Goal: Task Accomplishment & Management: Use online tool/utility

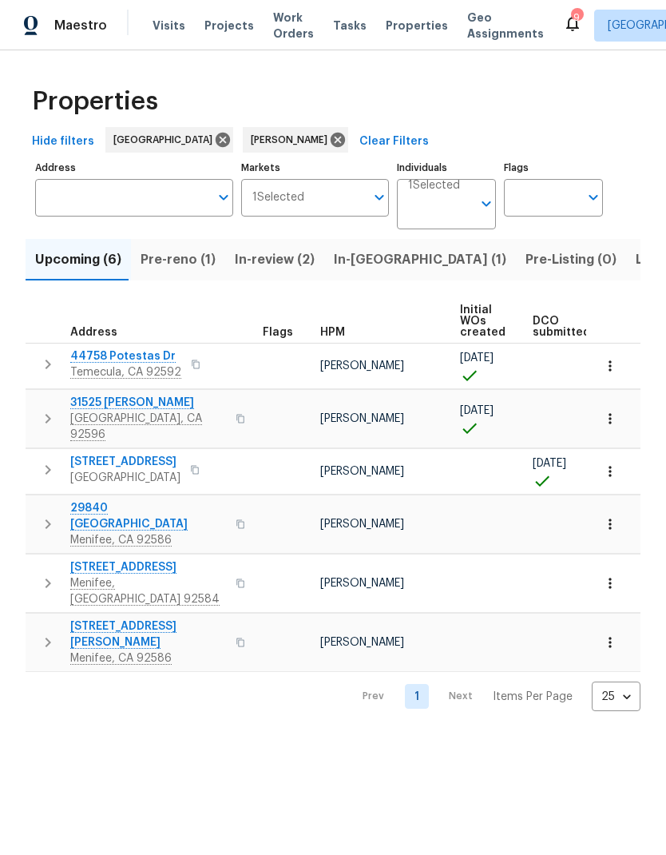
click at [169, 30] on span "Visits" at bounding box center [169, 26] width 33 height 16
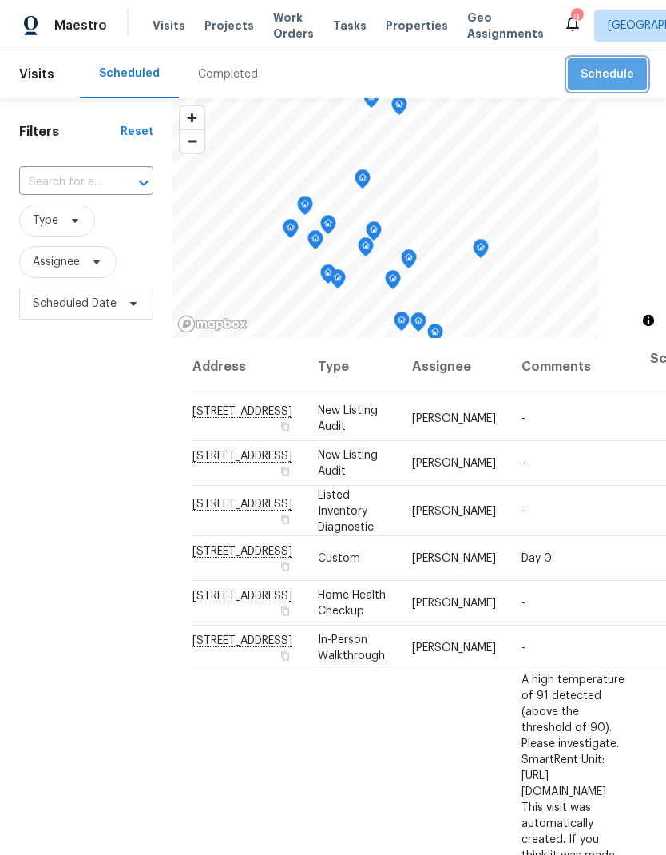
click at [618, 71] on span "Schedule" at bounding box center [608, 75] width 54 height 20
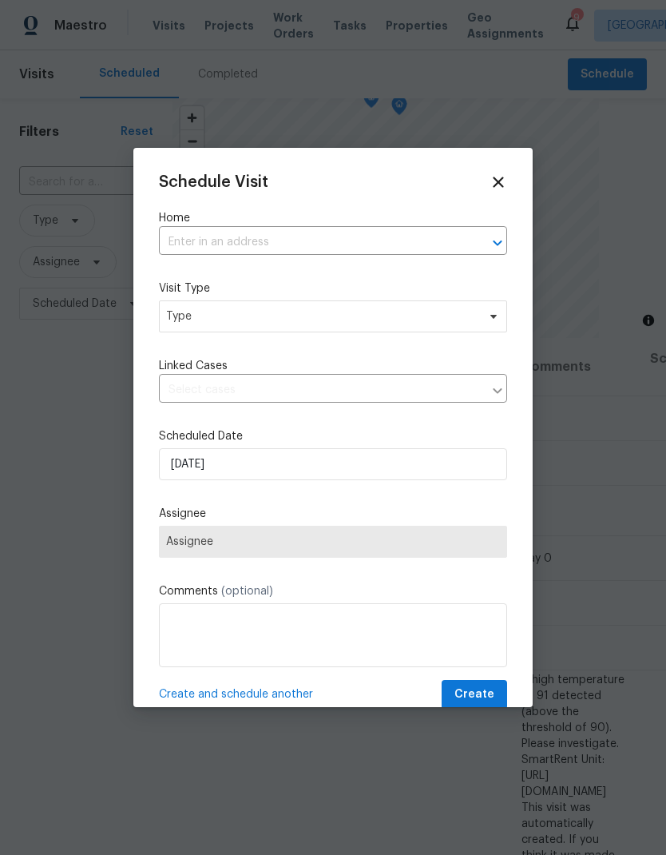
click at [209, 237] on input "text" at bounding box center [311, 242] width 304 height 25
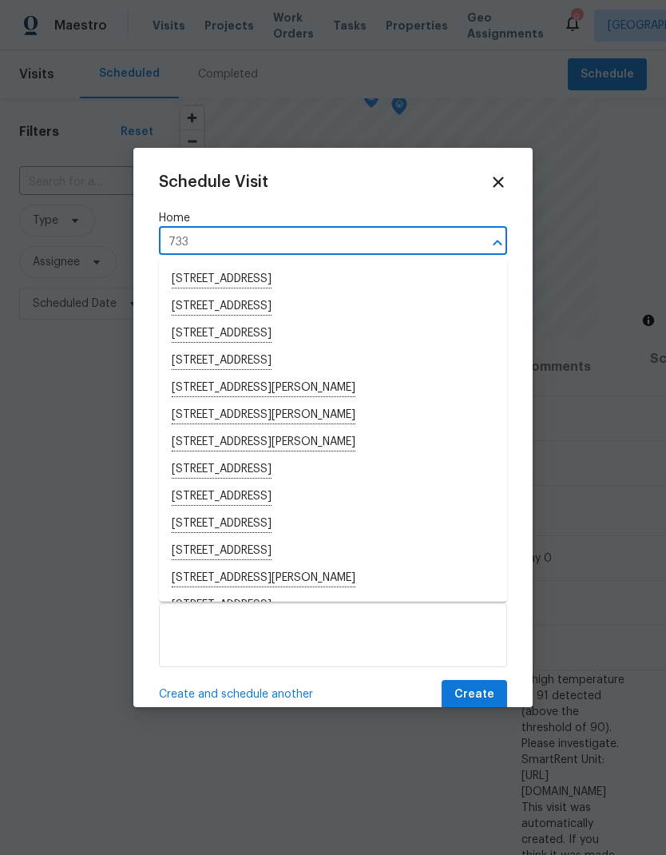
click at [421, 236] on input "733" at bounding box center [311, 242] width 304 height 25
click at [398, 239] on input "733" at bounding box center [311, 242] width 304 height 25
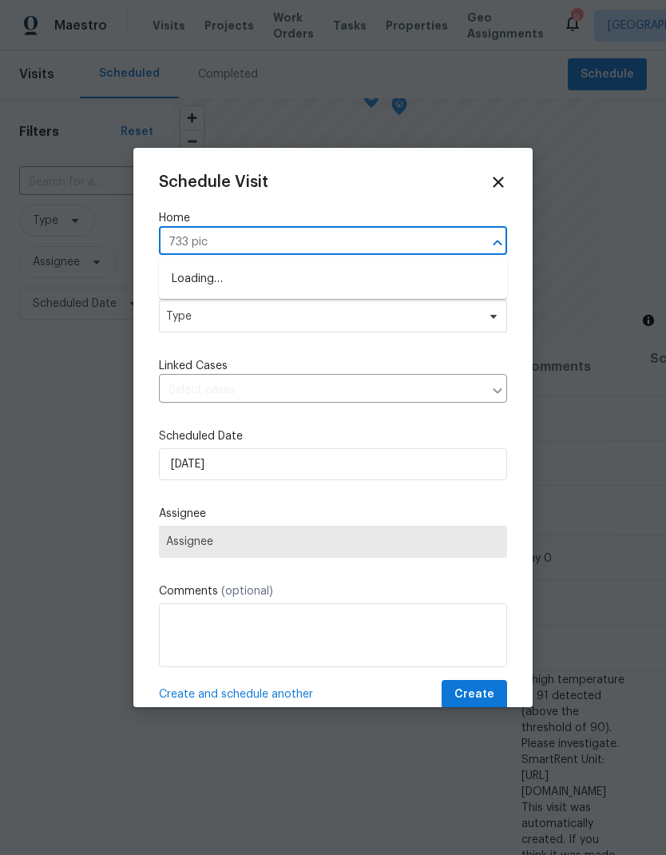
type input "733 picc"
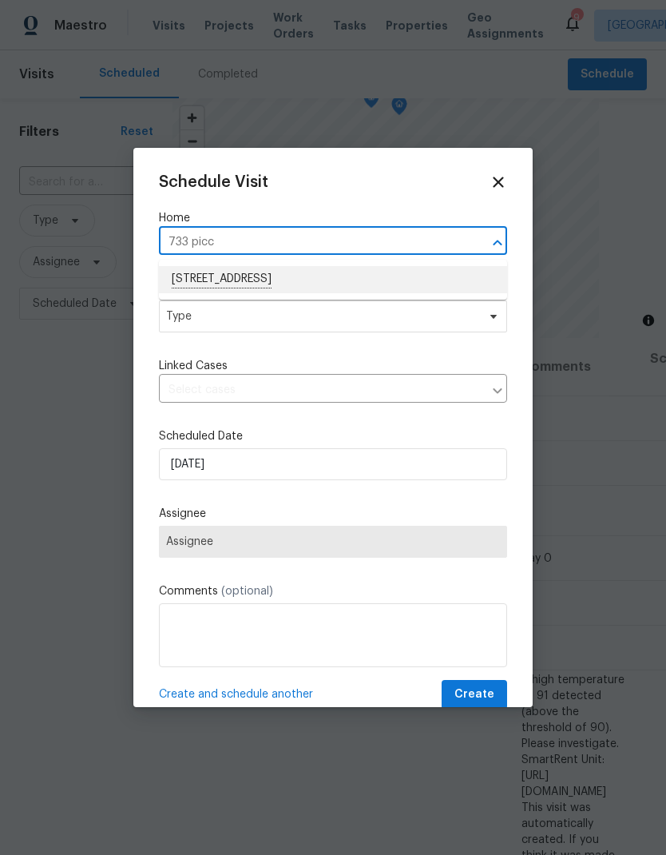
click at [212, 278] on li "[STREET_ADDRESS]" at bounding box center [333, 279] width 348 height 27
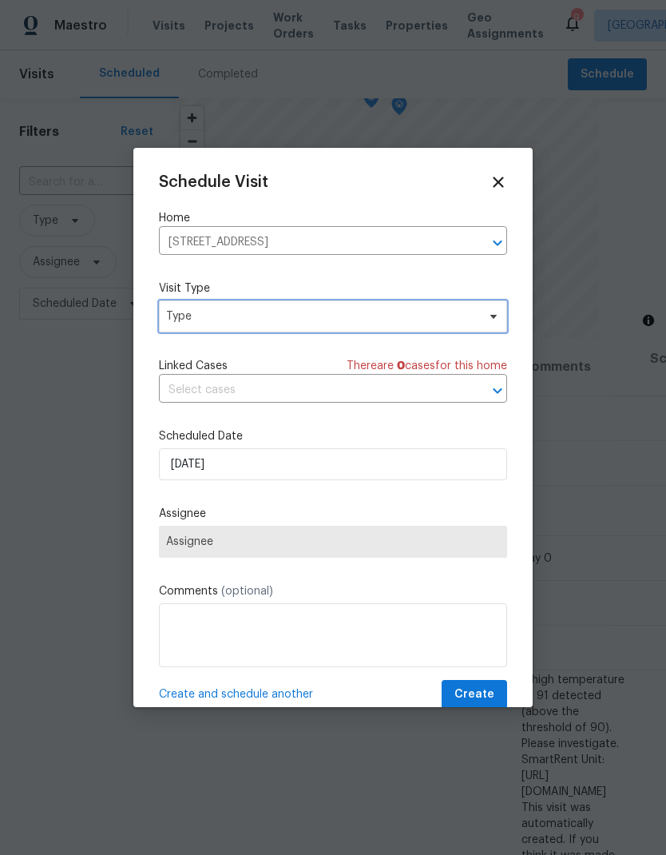
click at [201, 315] on span "Type" at bounding box center [321, 316] width 311 height 16
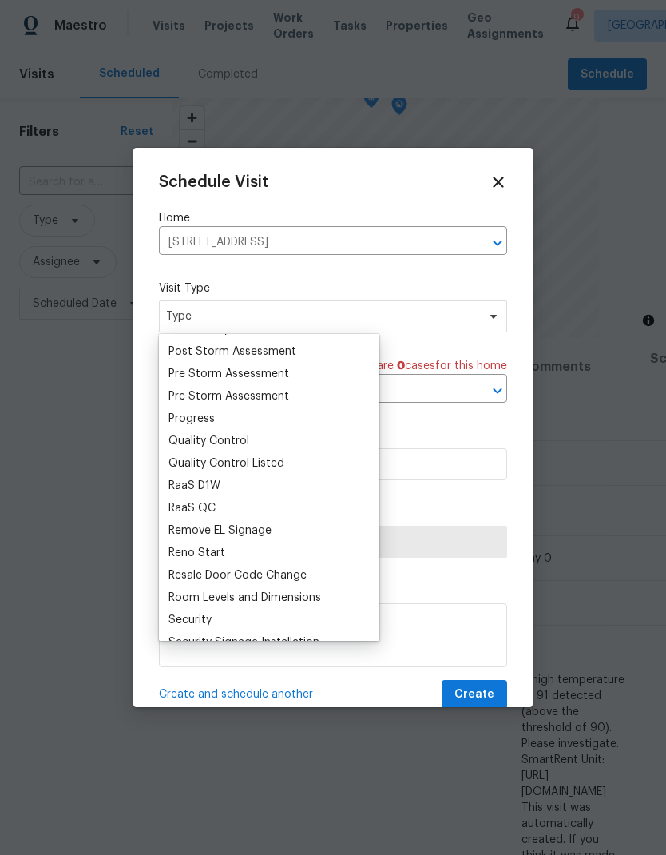
scroll to position [1007, 0]
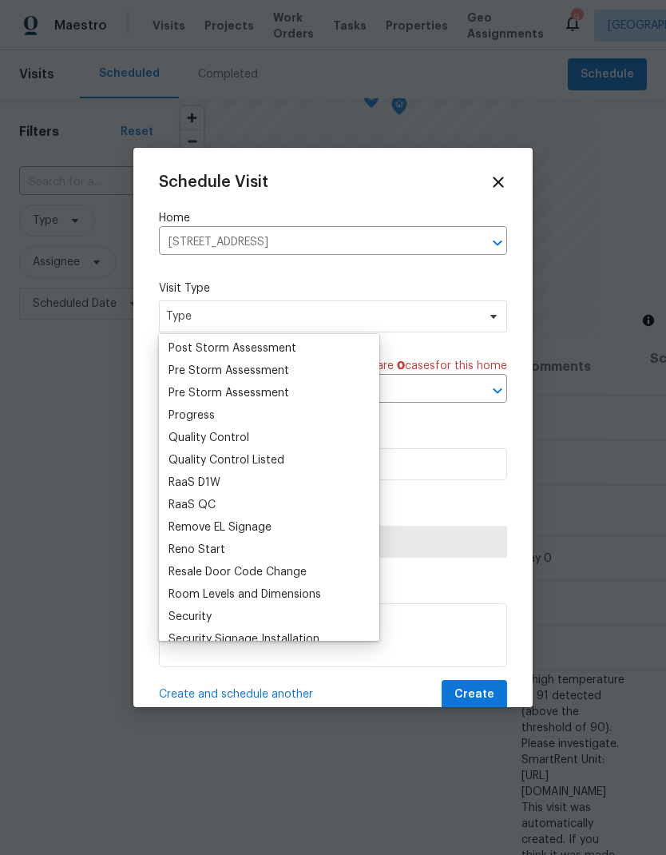
click at [622, 473] on div at bounding box center [333, 427] width 666 height 855
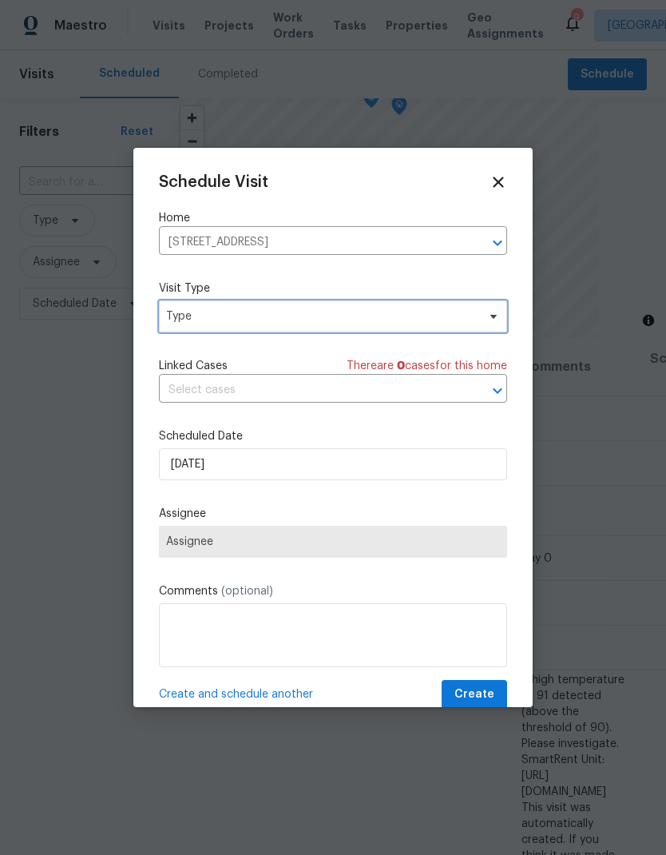
click at [197, 318] on span "Type" at bounding box center [321, 316] width 311 height 16
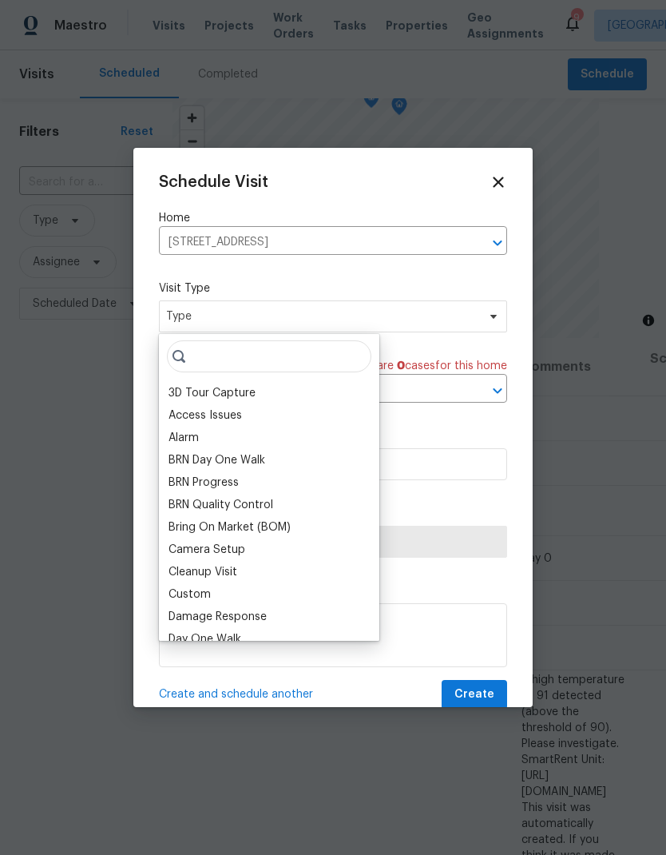
click at [189, 596] on div "Custom" at bounding box center [190, 594] width 42 height 16
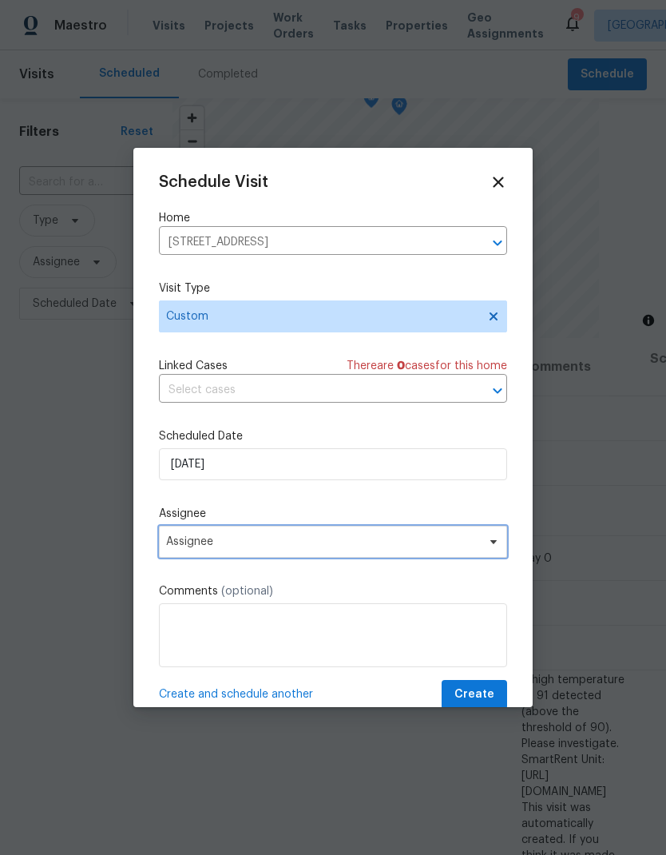
click at [206, 548] on span "Assignee" at bounding box center [322, 541] width 313 height 13
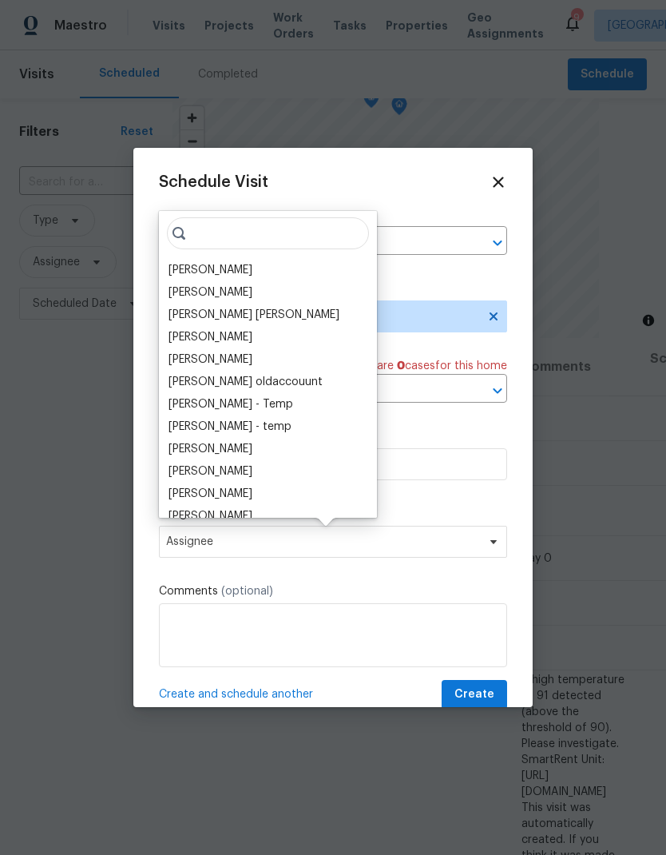
click at [184, 262] on div "[PERSON_NAME]" at bounding box center [211, 270] width 84 height 16
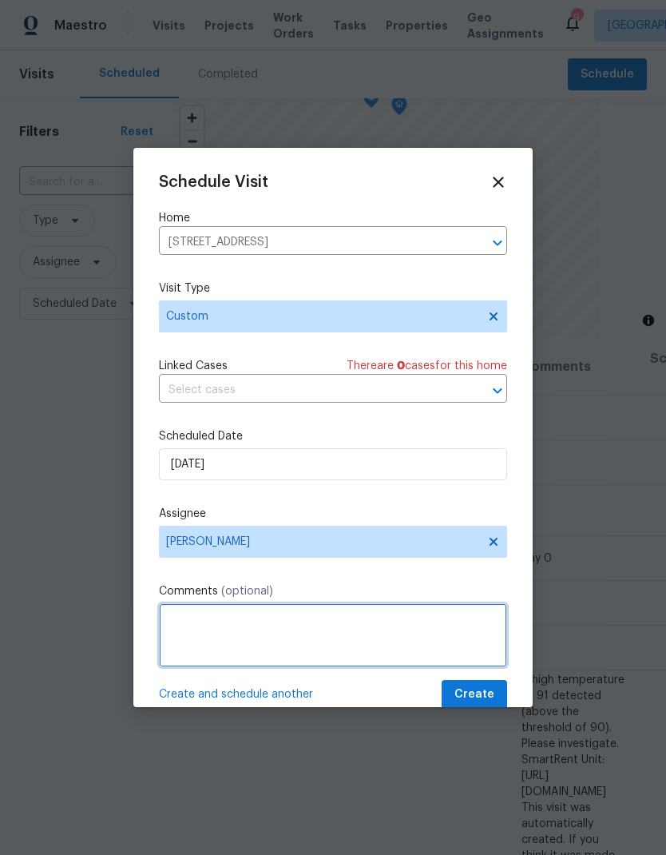
click at [196, 628] on textarea at bounding box center [333, 635] width 348 height 64
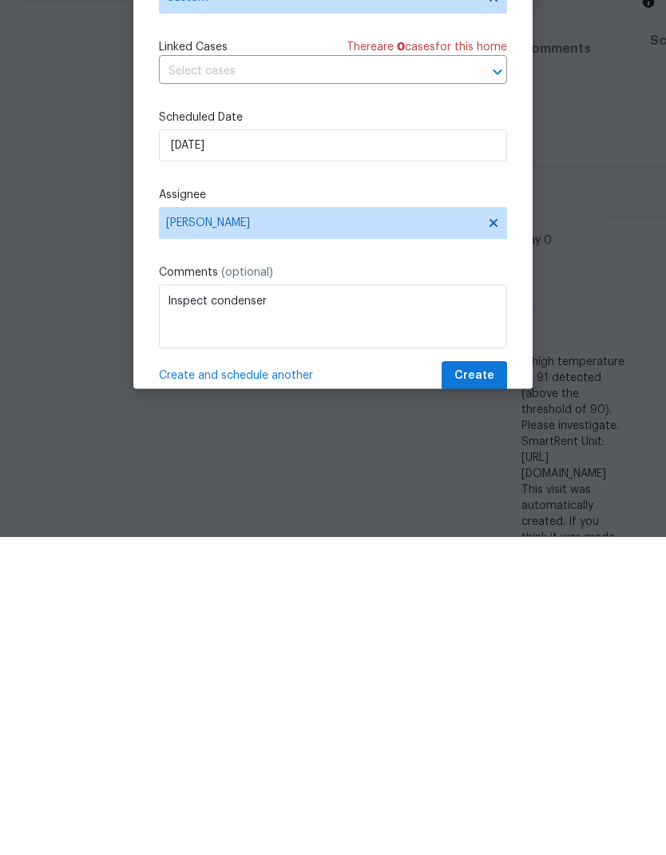
scroll to position [64, 0]
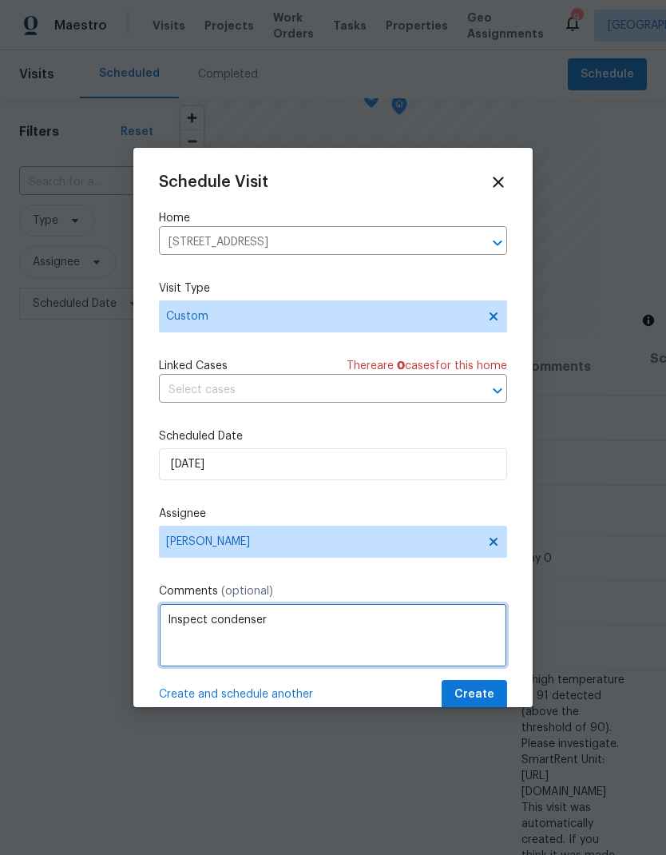
click at [335, 623] on textarea "Inspect condenser" at bounding box center [333, 635] width 348 height 64
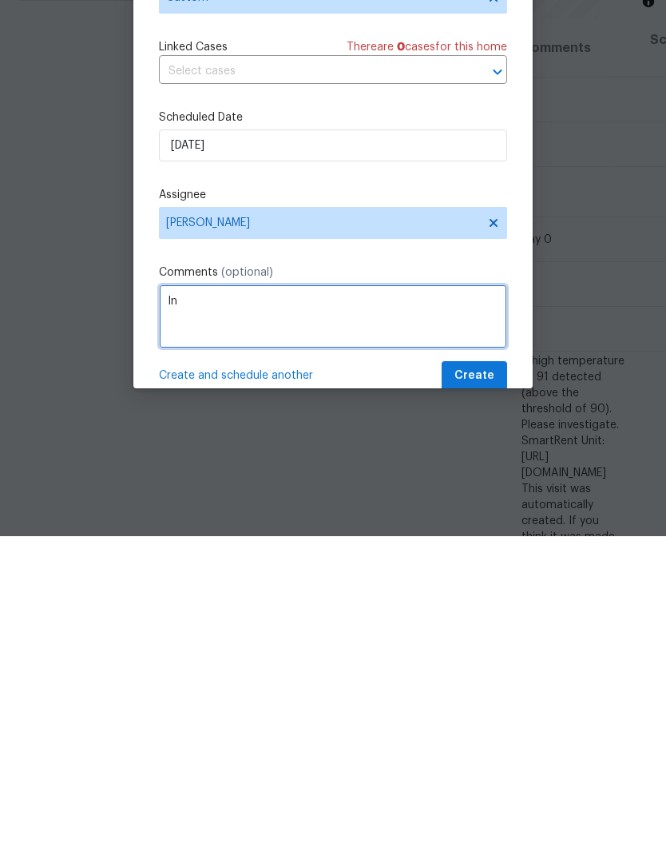
type textarea "I"
paste textarea "[PERSON_NAME].[PERSON_NAME] @riv-acm Good morning, we have a new house assigned…"
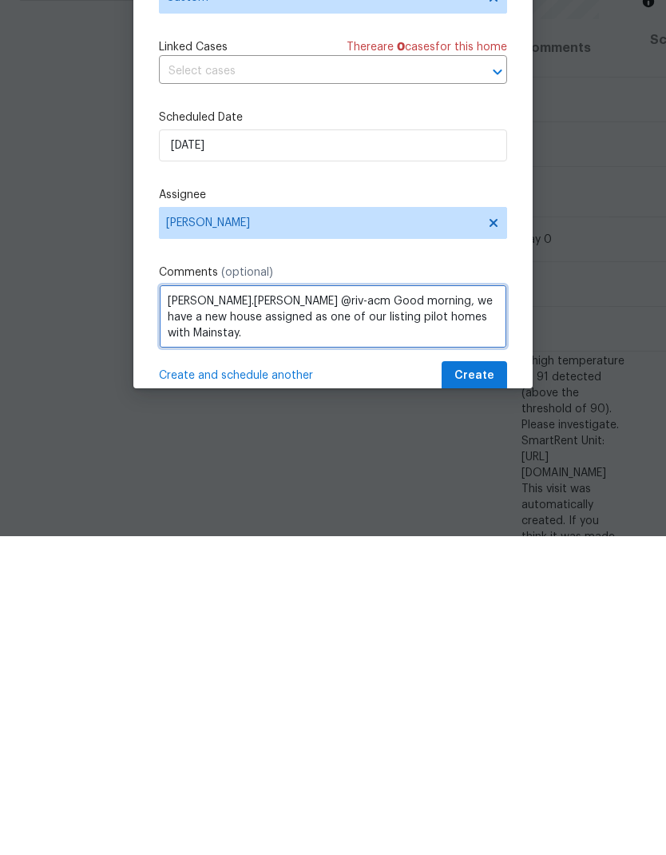
scroll to position [0, 0]
type textarea "[PERSON_NAME].[PERSON_NAME] @riv-acm Good morning, we have a new house assigned…"
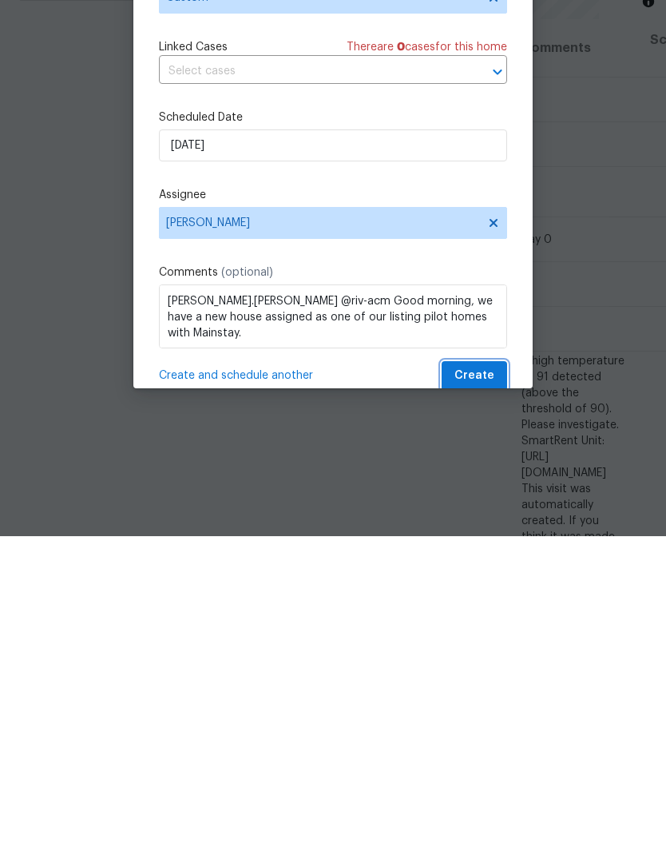
click at [480, 685] on span "Create" at bounding box center [475, 695] width 40 height 20
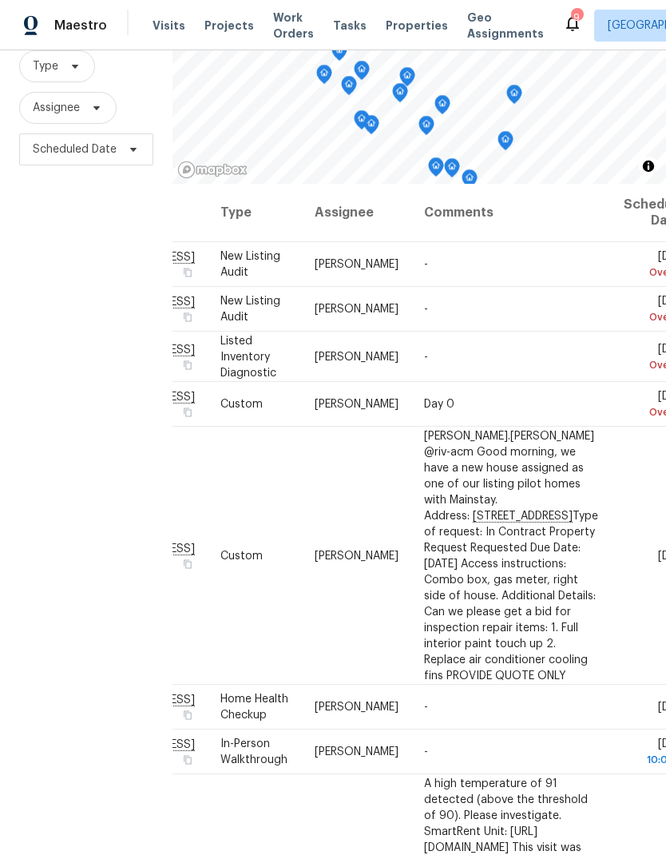
scroll to position [0, 98]
